Goal: Navigation & Orientation: Find specific page/section

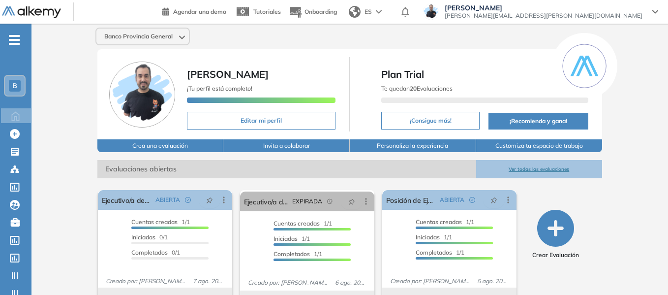
click at [17, 84] on div "B" at bounding box center [15, 86] width 12 height 12
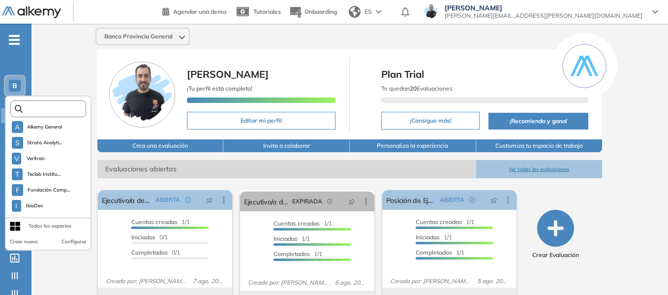
click at [53, 111] on input "text" at bounding box center [51, 108] width 57 height 7
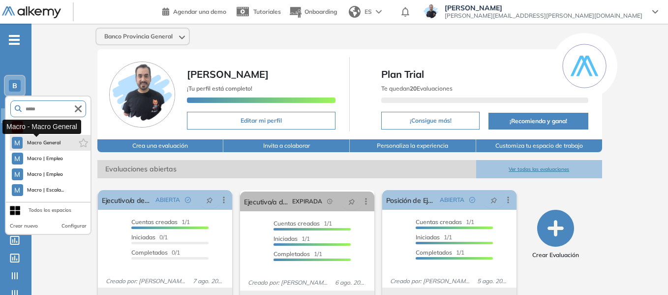
type input "*****"
click at [48, 138] on button "M Macro General" at bounding box center [36, 143] width 49 height 12
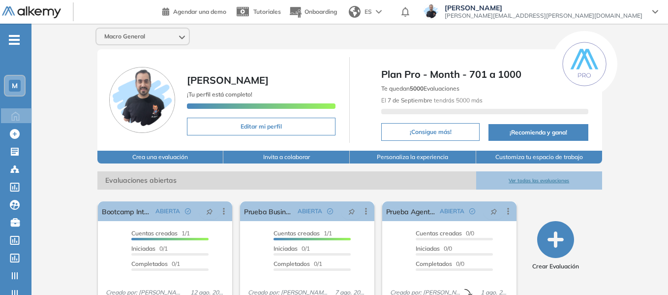
click at [14, 86] on span "M" at bounding box center [15, 86] width 6 height 8
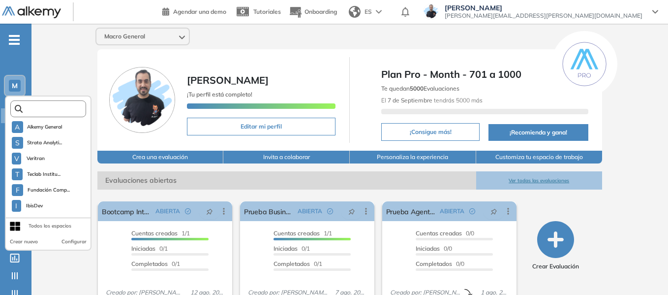
click at [41, 108] on input "text" at bounding box center [51, 108] width 57 height 7
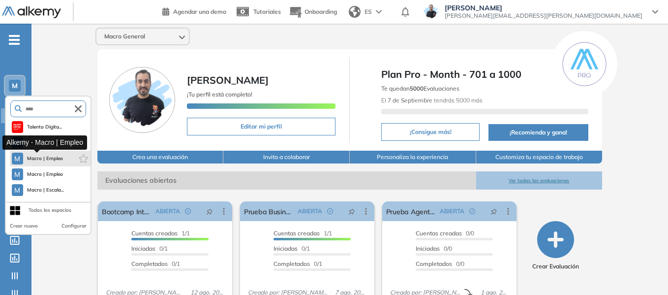
type input "****"
click at [58, 157] on span "Macro | Empleo" at bounding box center [45, 158] width 36 height 8
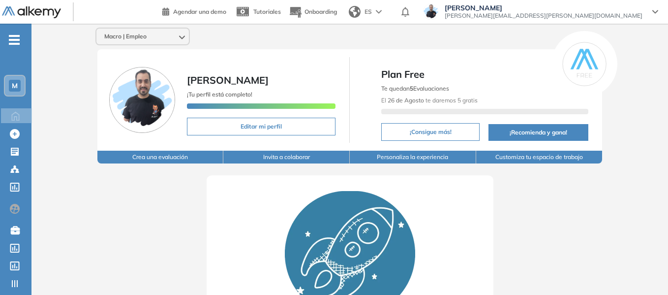
click at [16, 86] on span "M" at bounding box center [15, 86] width 6 height 8
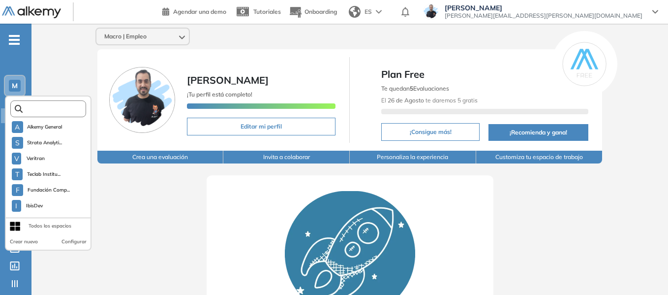
click at [39, 111] on input "text" at bounding box center [51, 108] width 57 height 7
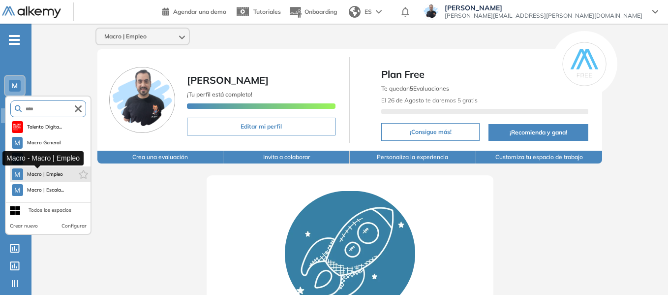
type input "****"
click at [57, 173] on span "Macro | Empleo" at bounding box center [45, 174] width 36 height 8
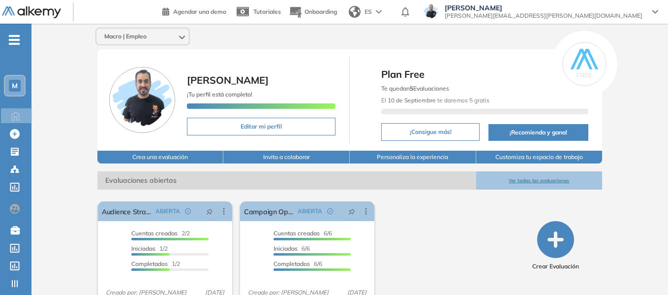
click at [18, 86] on div "M" at bounding box center [15, 86] width 12 height 12
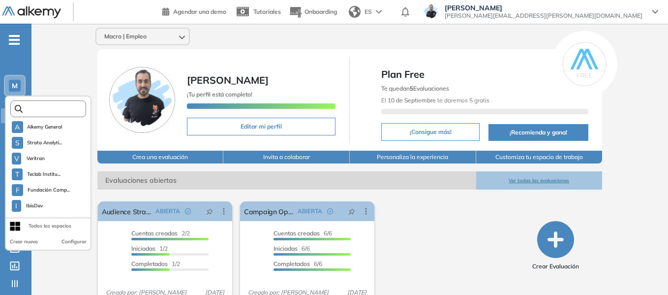
click at [43, 108] on input "text" at bounding box center [51, 108] width 57 height 7
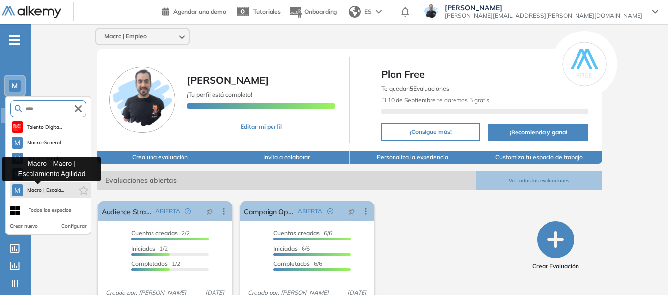
type input "****"
click at [49, 190] on span "Macro | Escala..." at bounding box center [45, 190] width 37 height 8
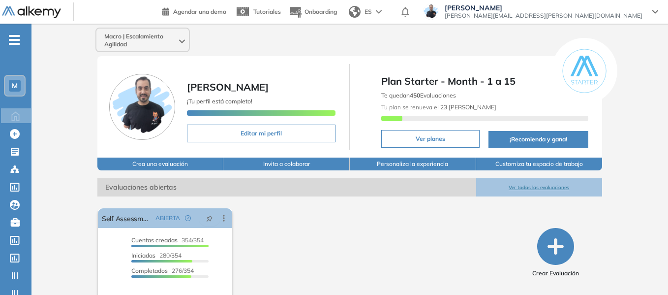
click at [18, 86] on div "M" at bounding box center [15, 86] width 12 height 12
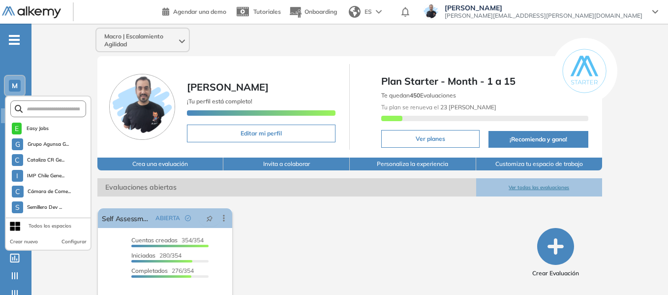
scroll to position [2551, 0]
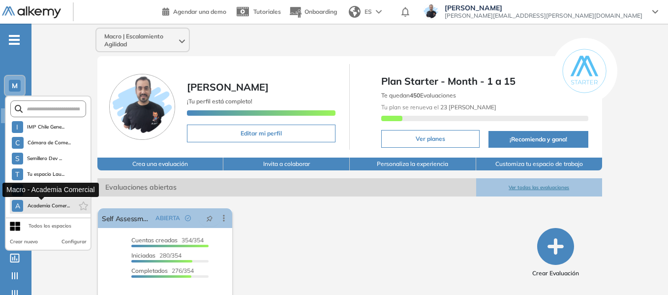
click at [49, 205] on span "Academia Comer..." at bounding box center [48, 206] width 43 height 8
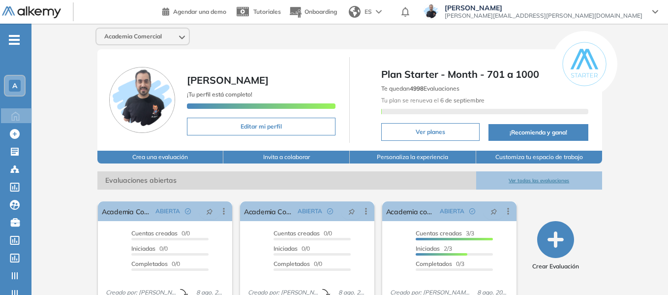
click at [12, 85] on span "A" at bounding box center [14, 86] width 5 height 8
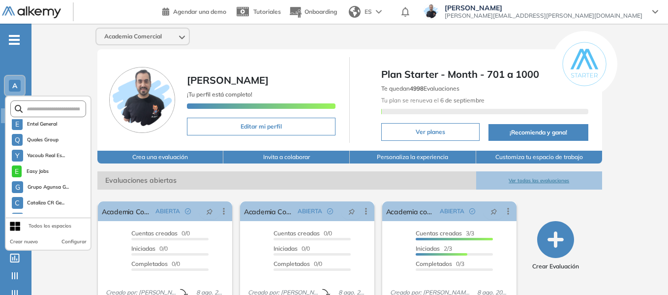
scroll to position [2453, 0]
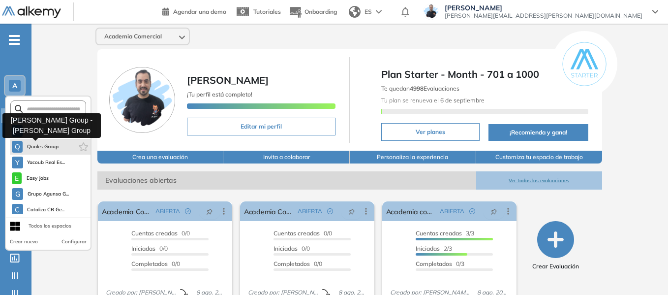
click at [38, 145] on span "Quales Group" at bounding box center [43, 147] width 32 height 8
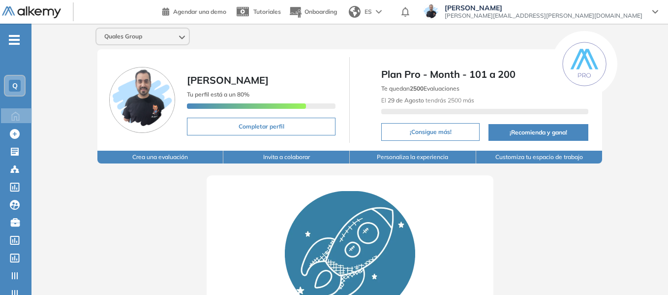
click at [16, 85] on span "Q" at bounding box center [14, 86] width 5 height 8
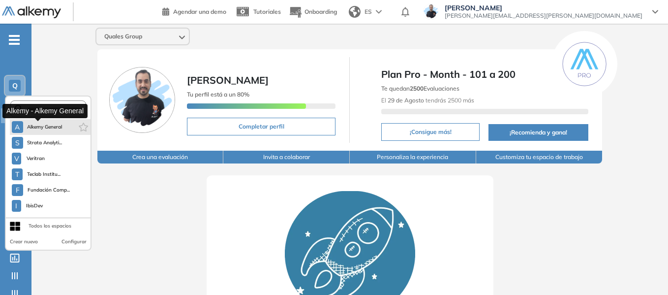
click at [52, 124] on span "Alkemy General" at bounding box center [44, 127] width 35 height 8
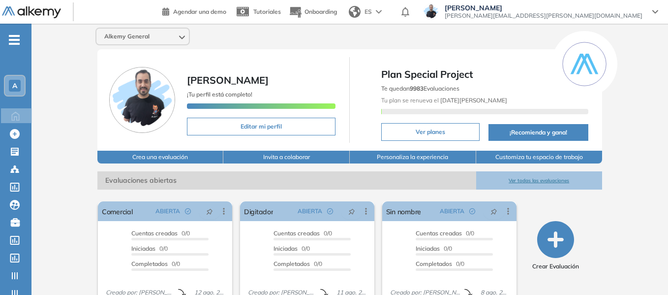
click at [9, 81] on div "A" at bounding box center [15, 86] width 12 height 12
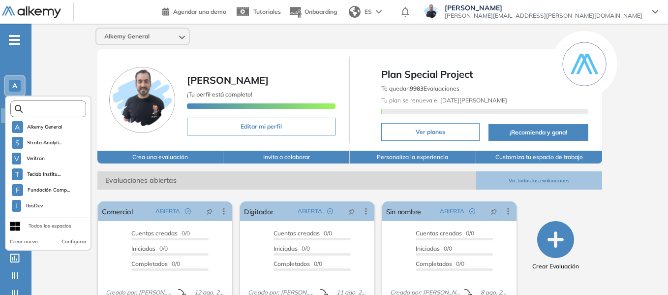
click at [40, 106] on input "text" at bounding box center [51, 108] width 57 height 7
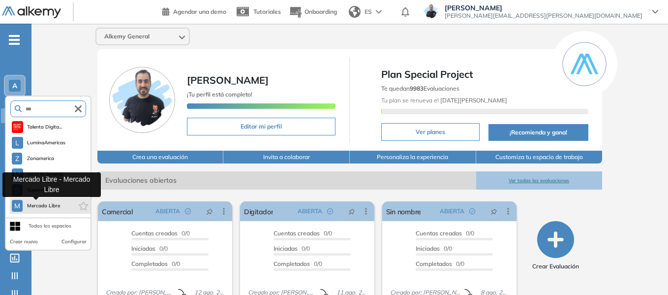
type input "***"
click at [52, 210] on button "M Mercado Libre" at bounding box center [36, 206] width 49 height 12
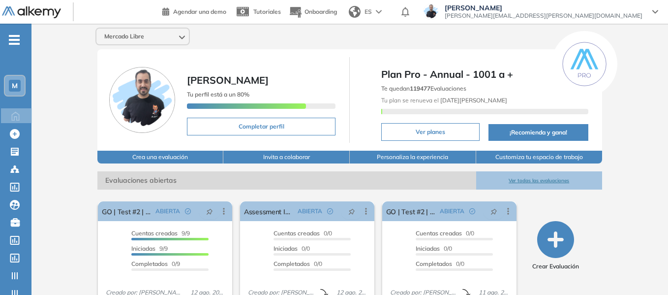
scroll to position [49, 0]
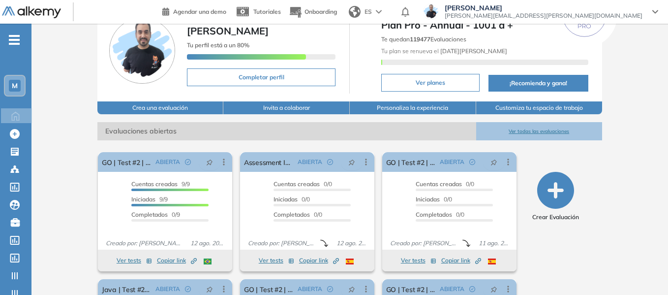
click at [13, 84] on span "M" at bounding box center [15, 86] width 6 height 8
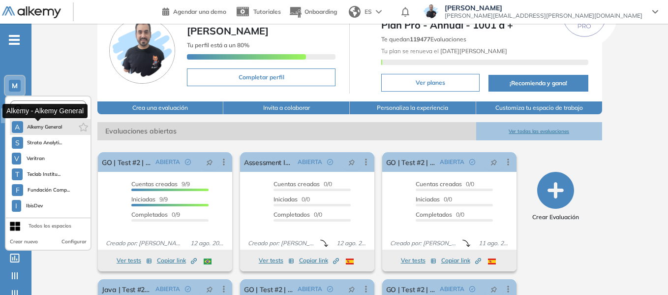
click at [51, 125] on span "Alkemy General" at bounding box center [44, 127] width 35 height 8
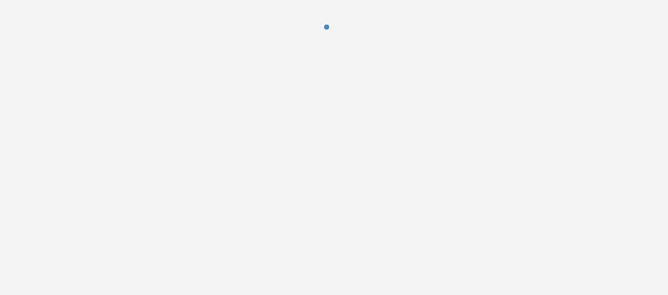
scroll to position [0, 0]
